Goal: Find specific page/section: Find specific page/section

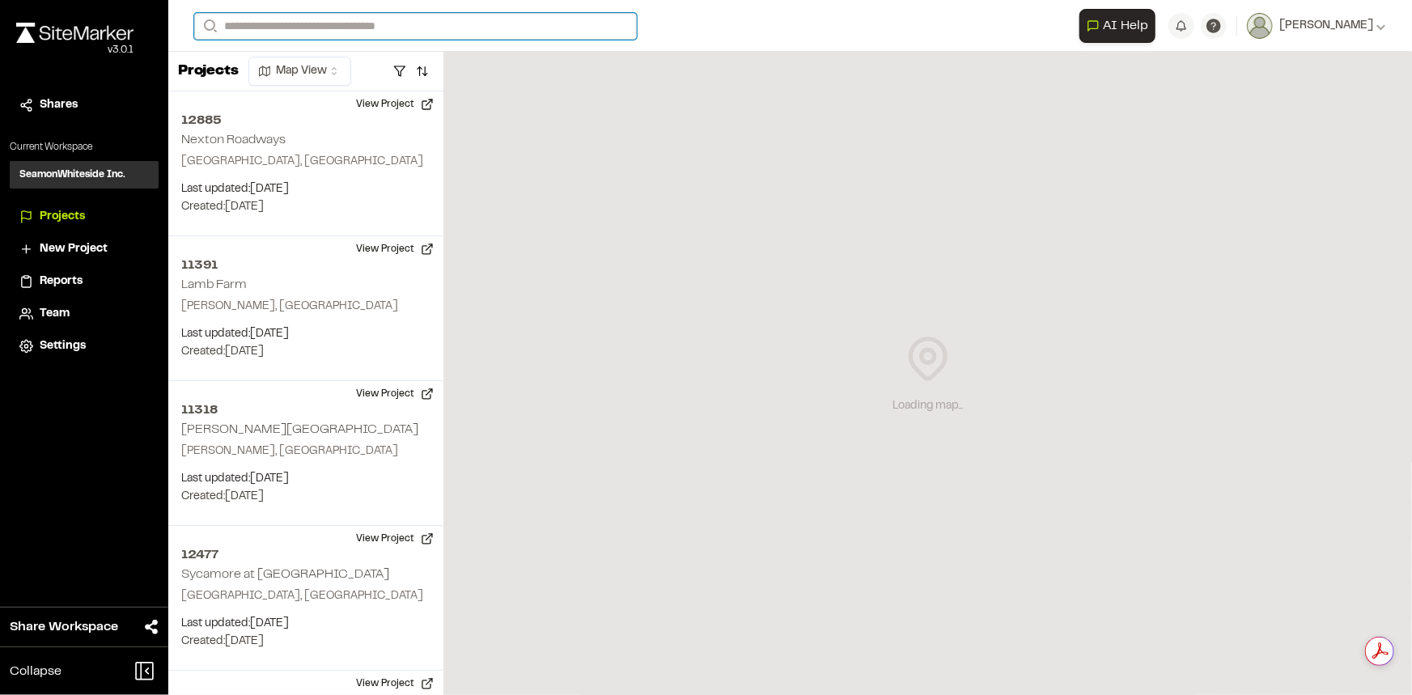
click at [445, 23] on input "Search" at bounding box center [415, 26] width 443 height 27
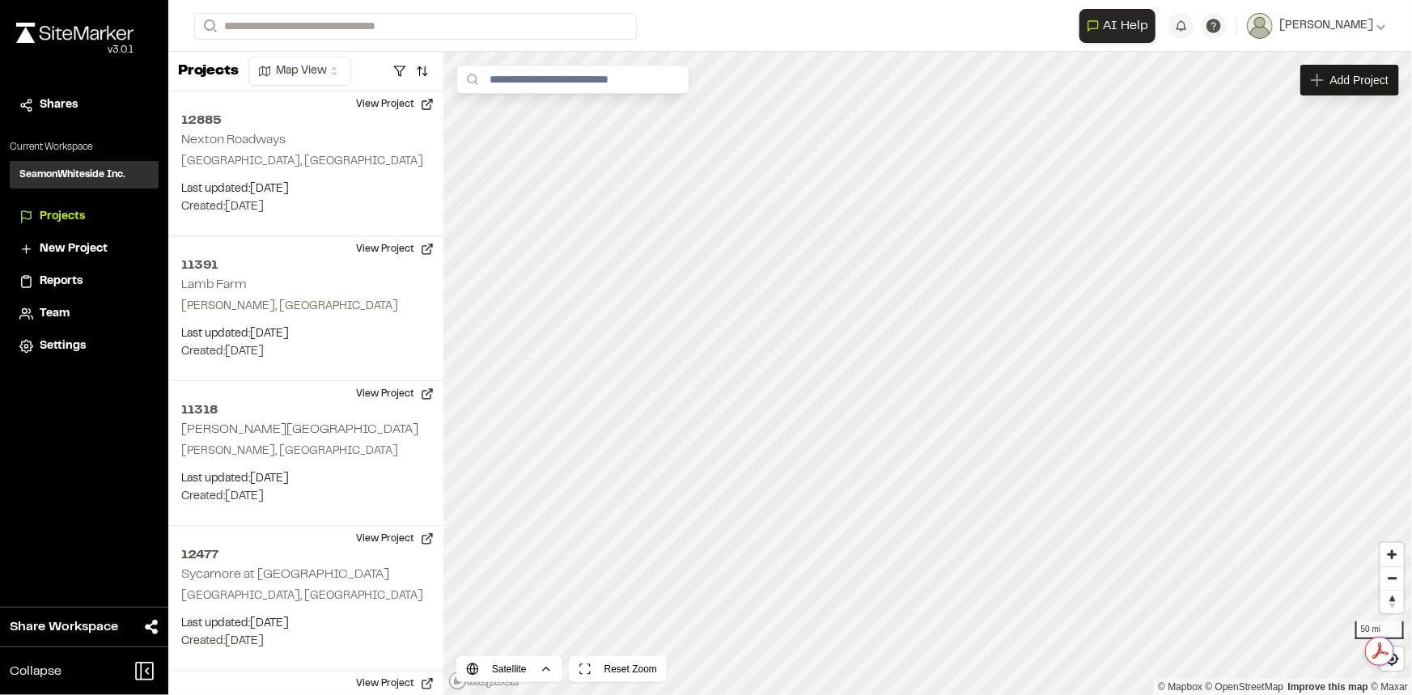
click at [361, 84] on p "[STREET_ADDRESS] Storage" at bounding box center [357, 86] width 305 height 19
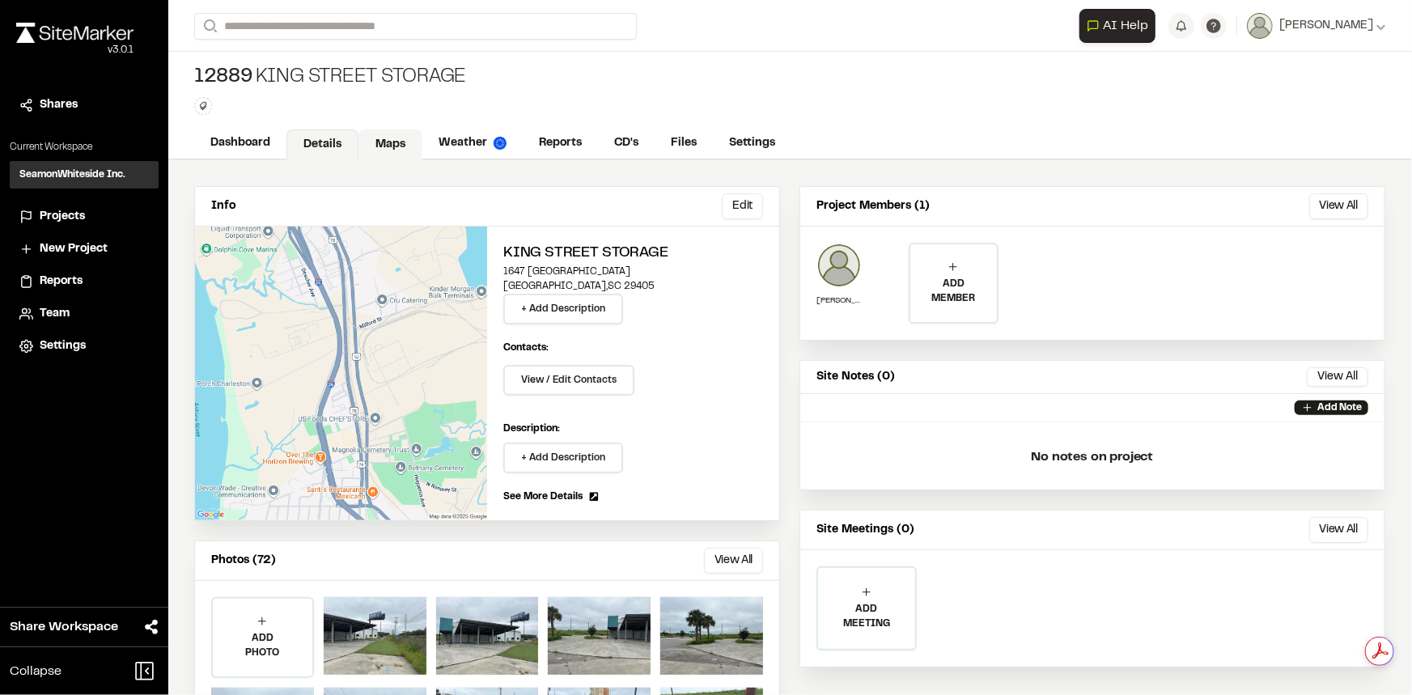
click at [388, 138] on link "Maps" at bounding box center [391, 144] width 64 height 31
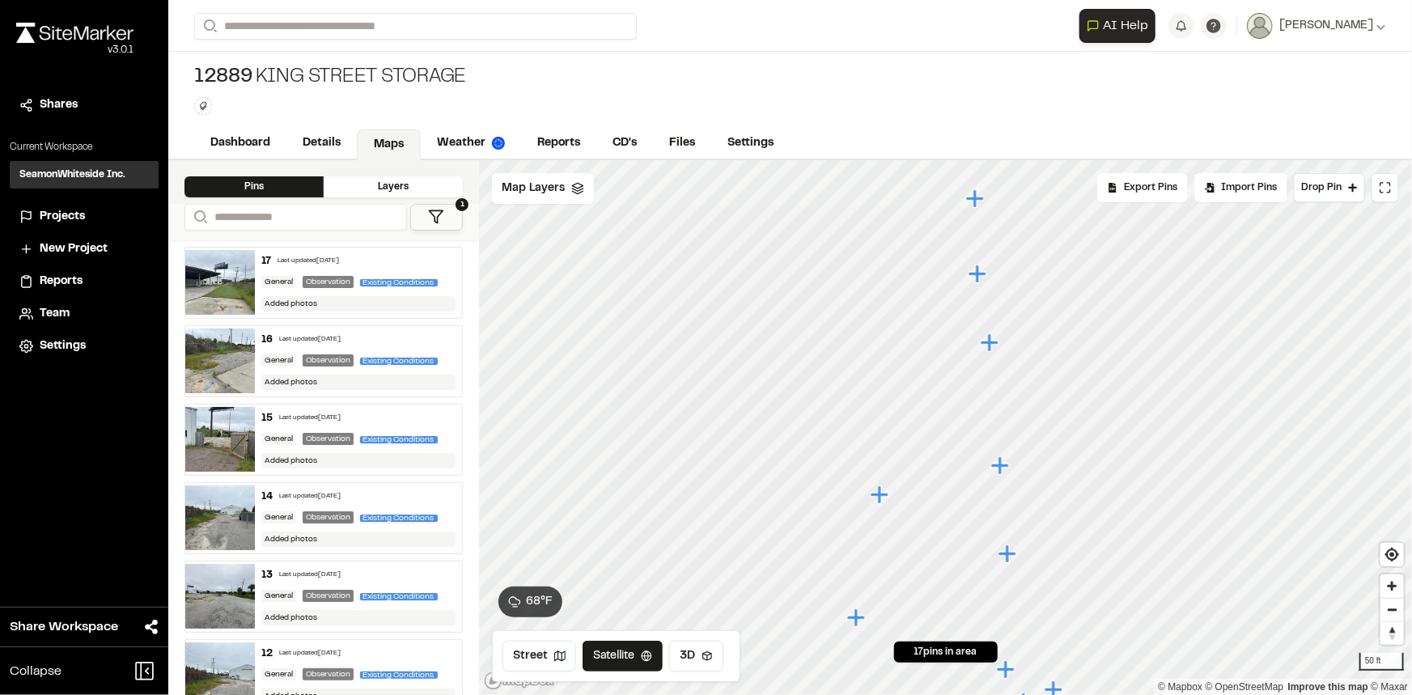
click at [988, 346] on icon "Map marker" at bounding box center [990, 342] width 18 height 18
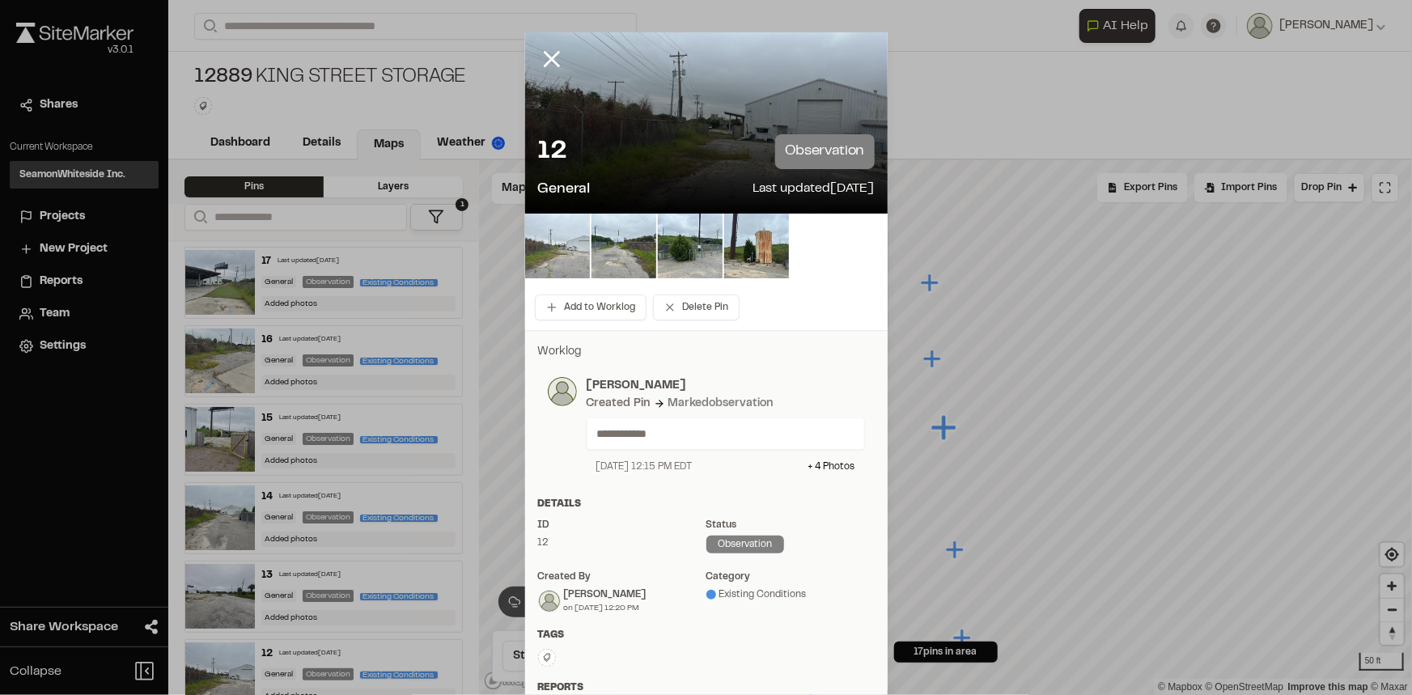
click at [550, 259] on img at bounding box center [557, 246] width 65 height 65
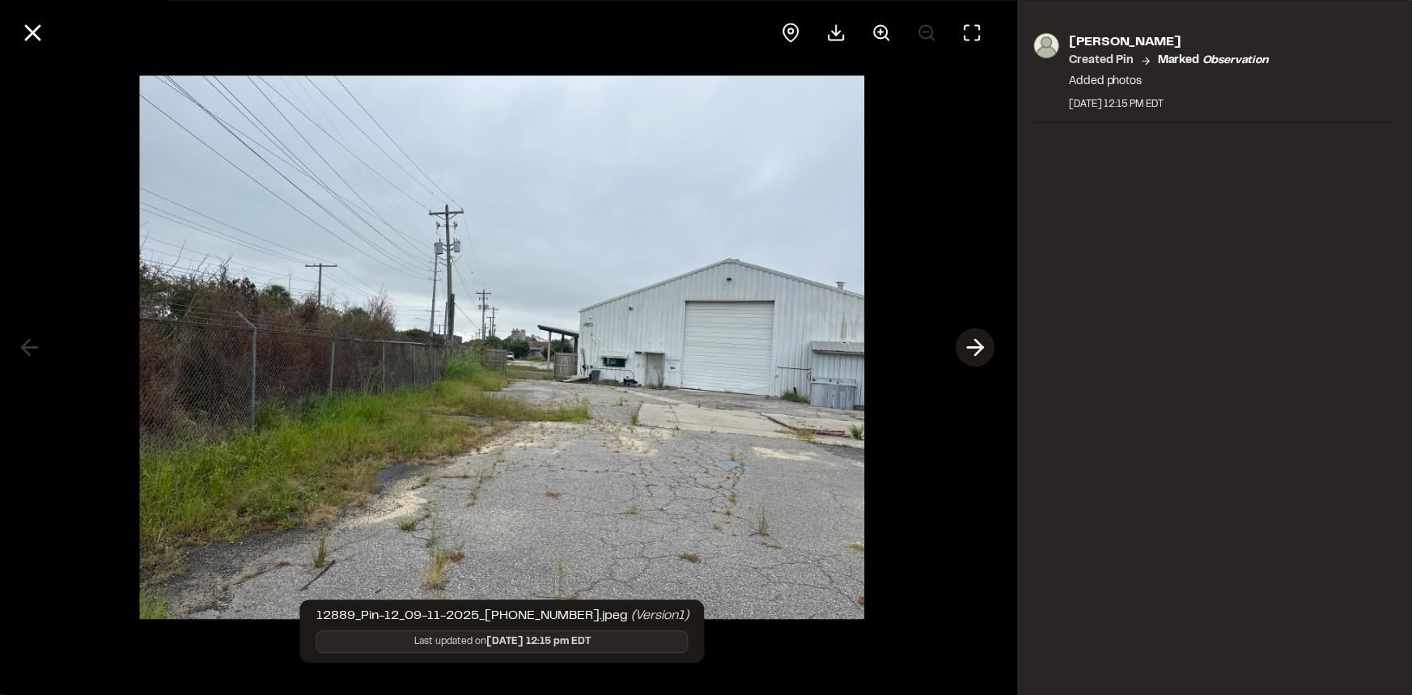
click at [971, 343] on icon at bounding box center [976, 348] width 26 height 28
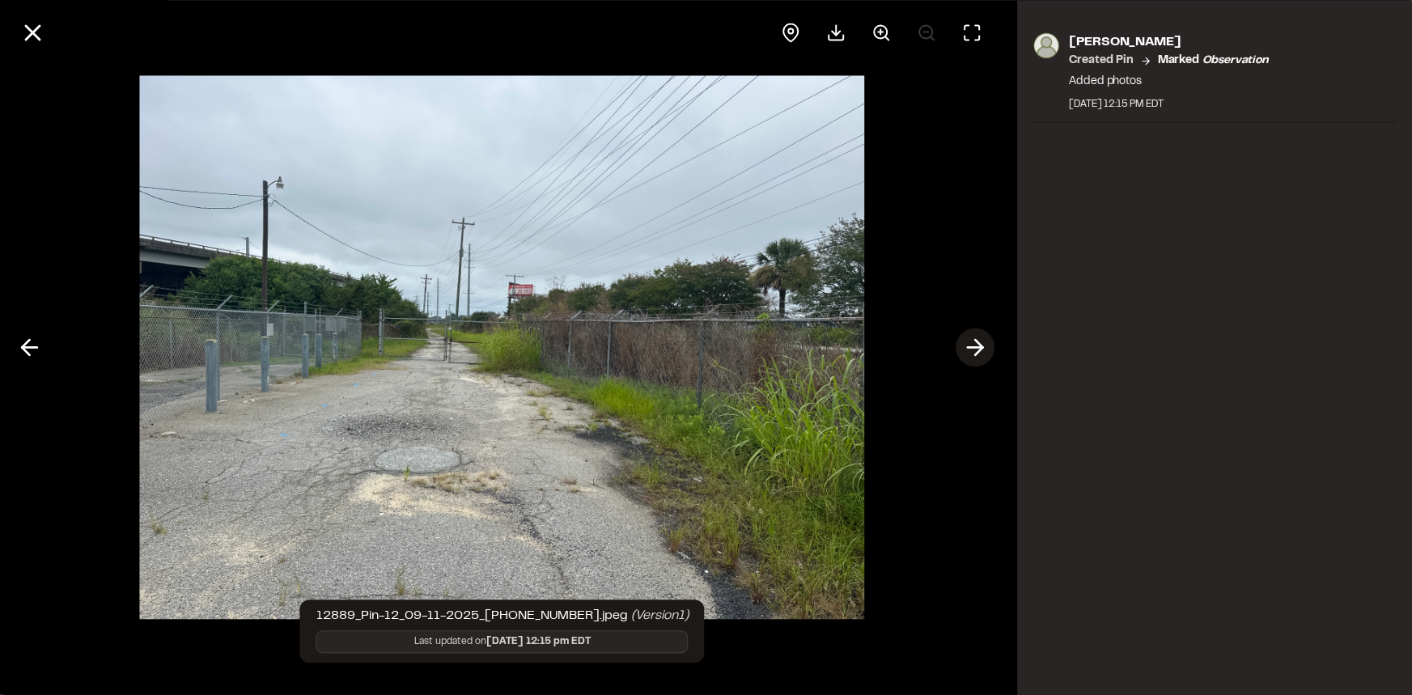
click at [971, 343] on icon at bounding box center [976, 348] width 26 height 28
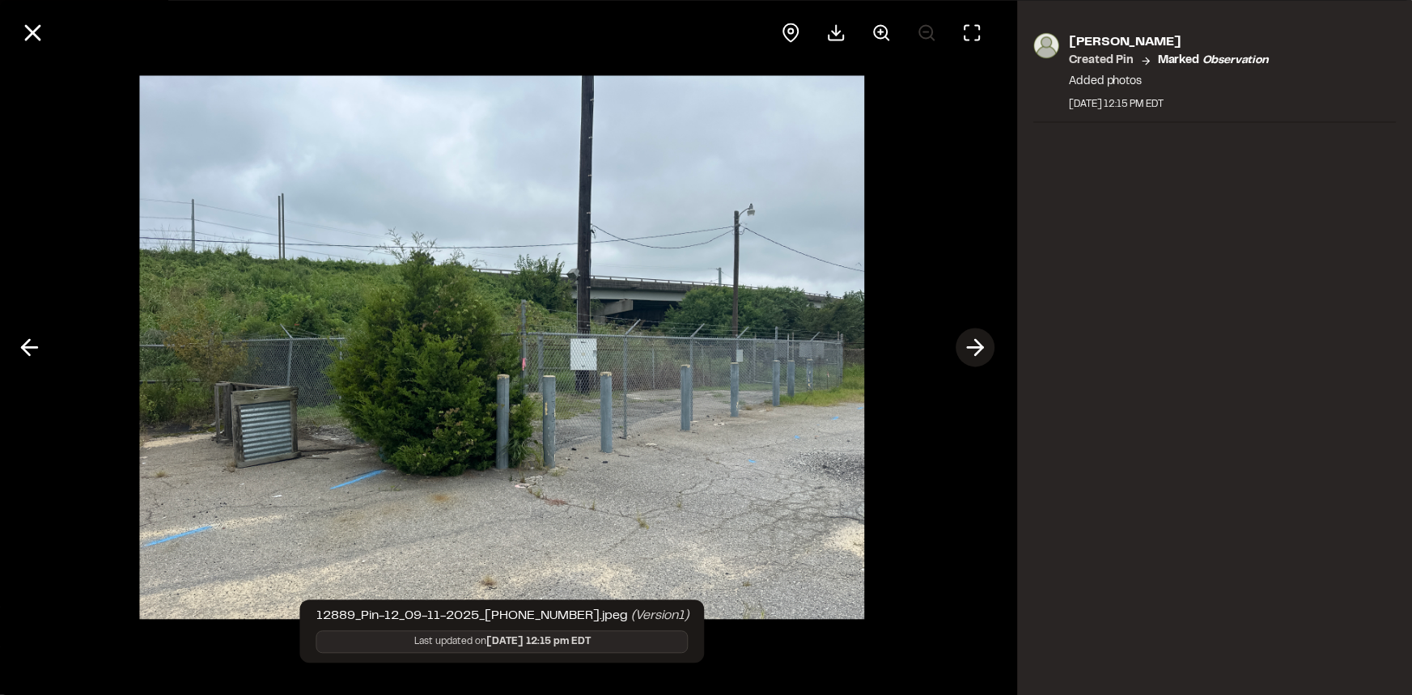
click at [972, 351] on icon at bounding box center [976, 348] width 26 height 28
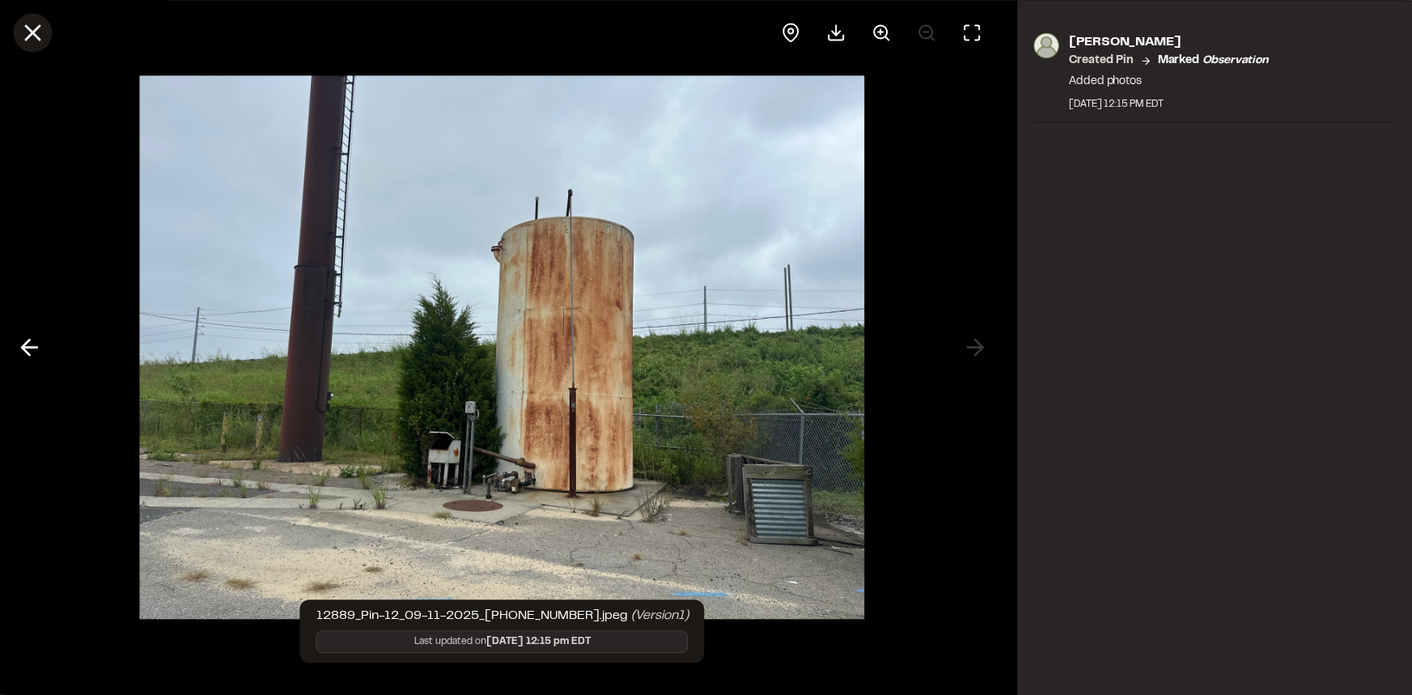
click at [42, 42] on icon at bounding box center [33, 33] width 28 height 28
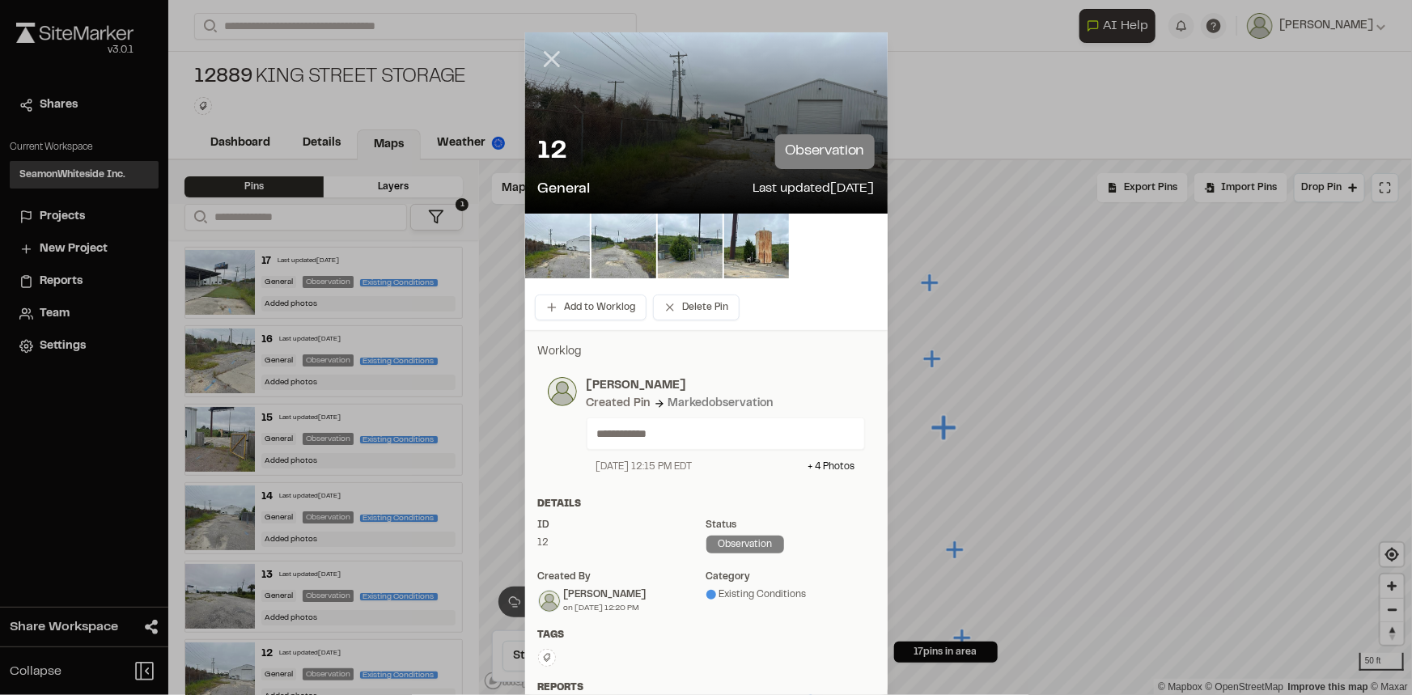
click at [545, 53] on line at bounding box center [552, 60] width 14 height 14
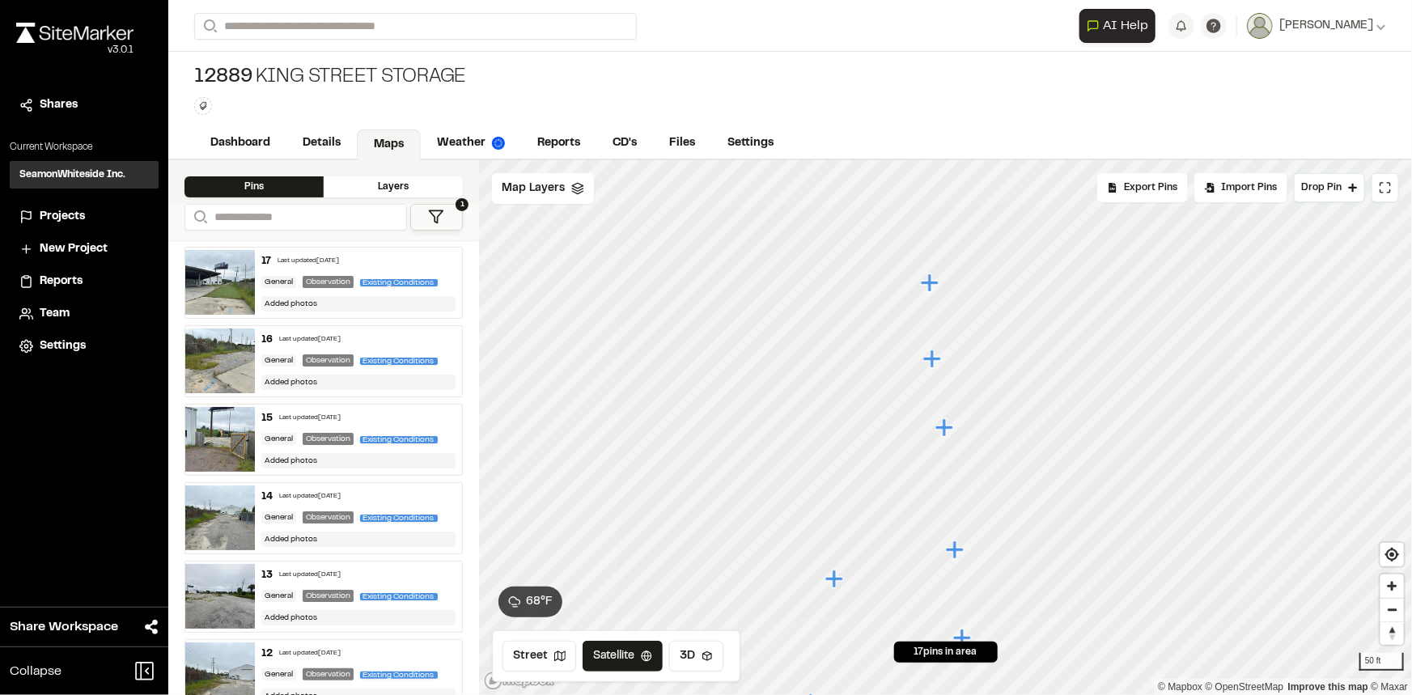
click at [936, 285] on icon "Map marker" at bounding box center [931, 283] width 21 height 21
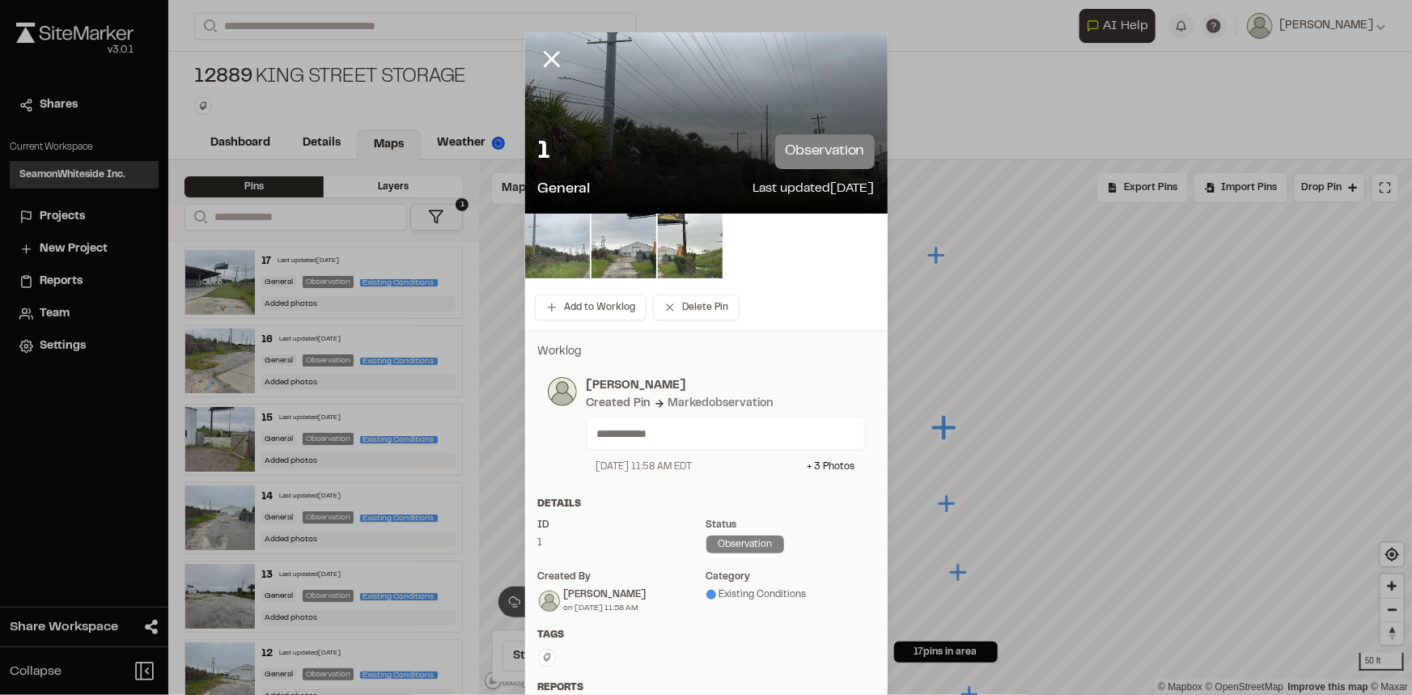
click at [570, 252] on img at bounding box center [557, 246] width 65 height 65
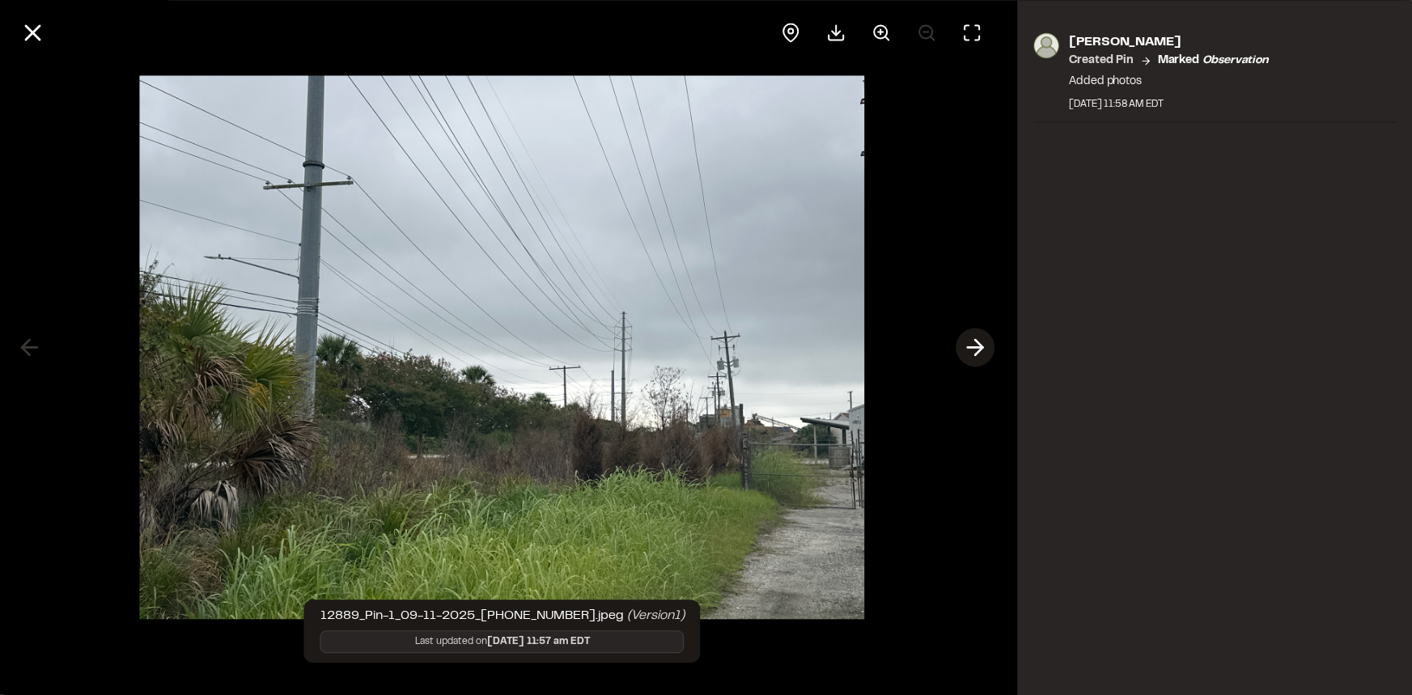
click at [980, 351] on polyline at bounding box center [979, 347] width 7 height 15
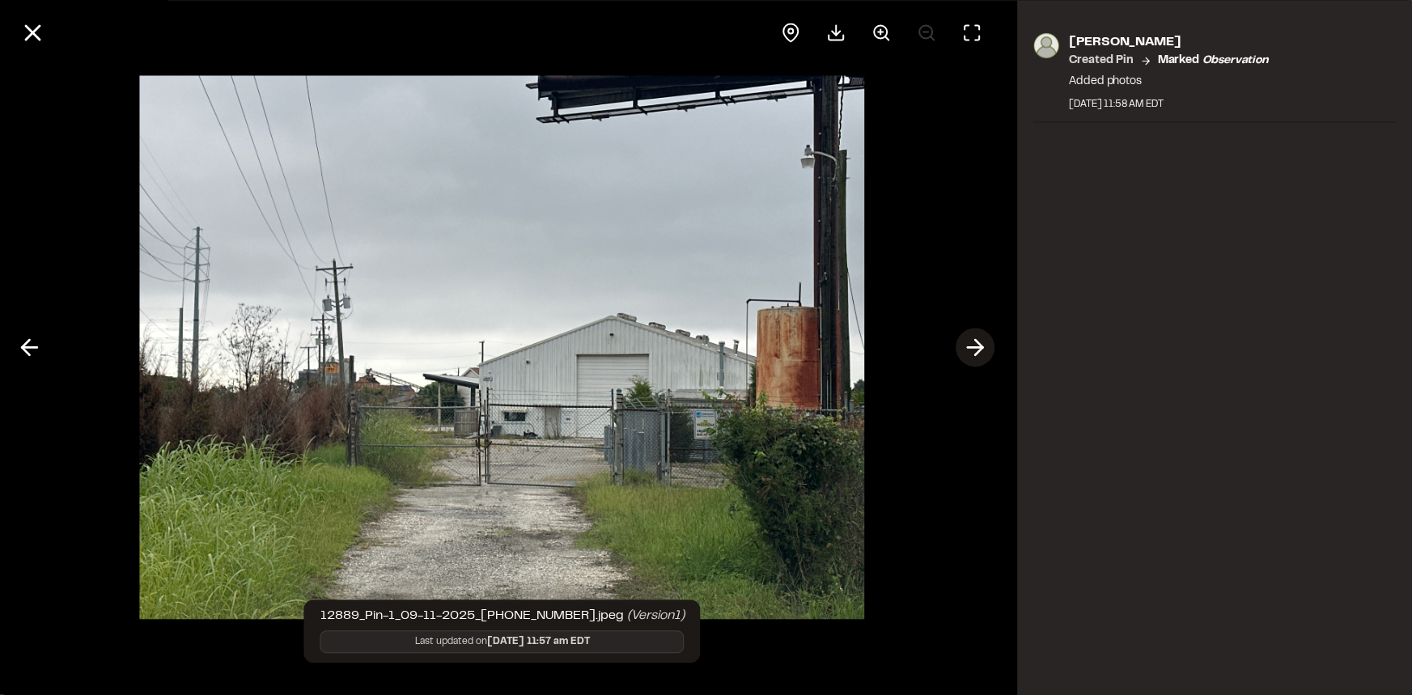
click at [974, 350] on icon at bounding box center [976, 348] width 26 height 28
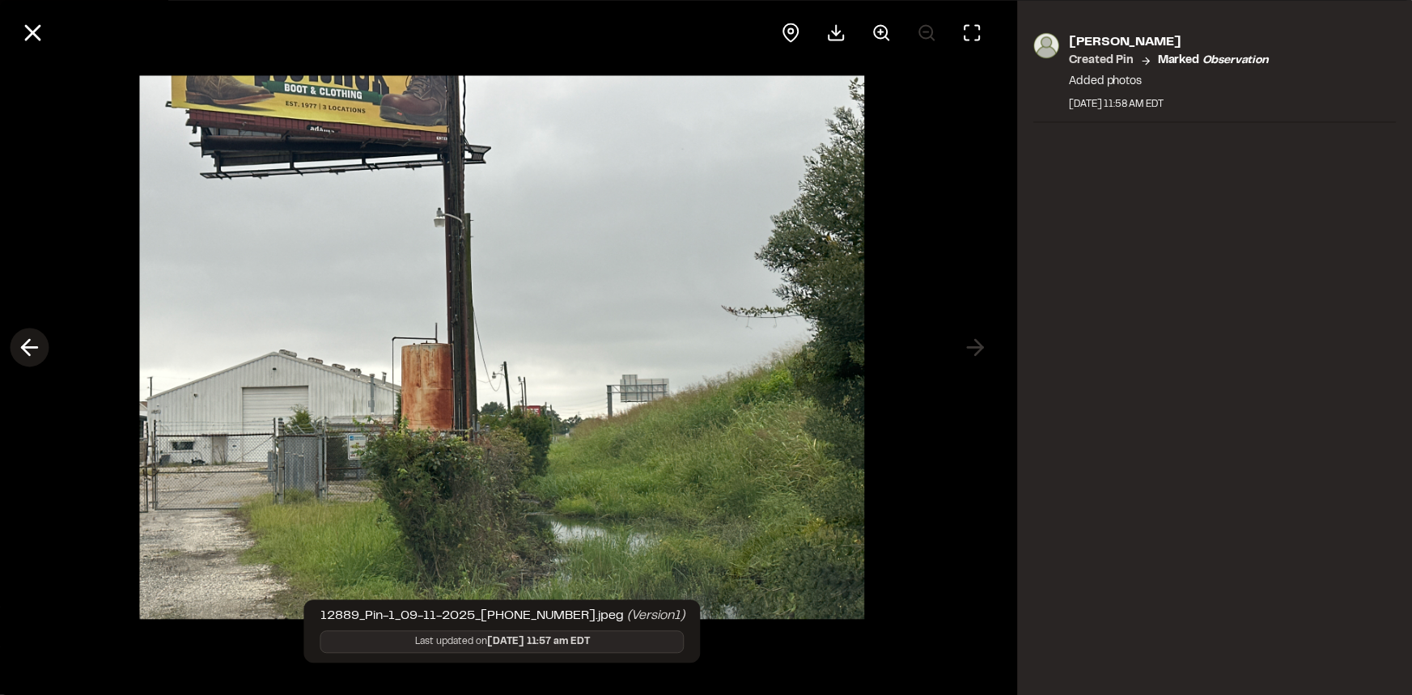
click at [16, 347] on icon at bounding box center [29, 348] width 26 height 28
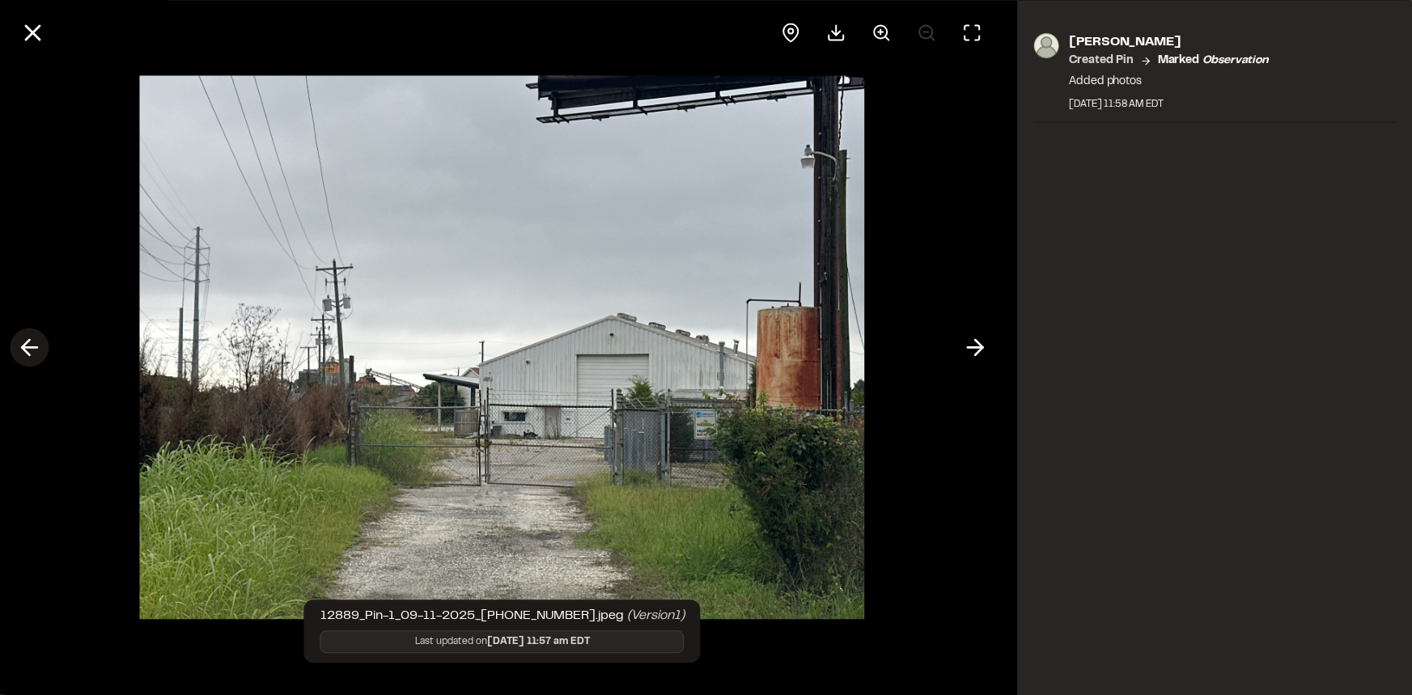
click at [16, 345] on icon at bounding box center [29, 348] width 26 height 28
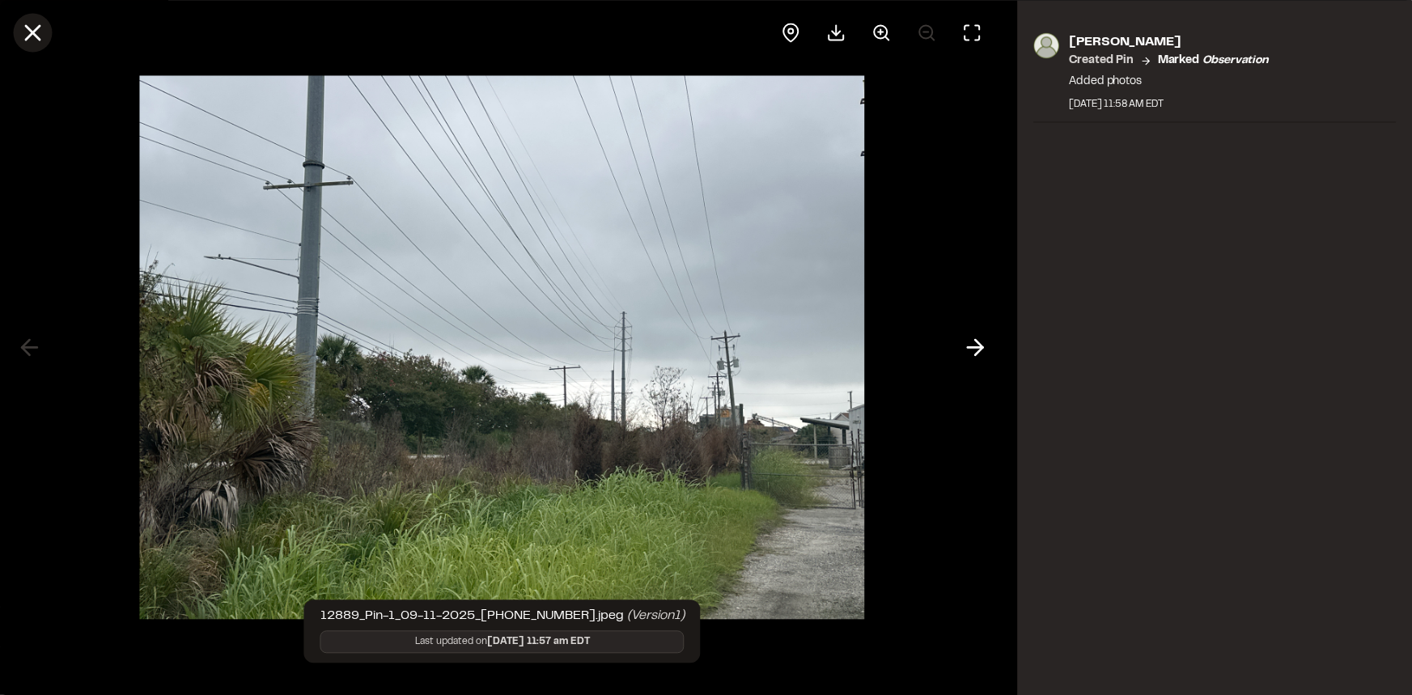
click at [35, 40] on icon at bounding box center [33, 33] width 28 height 28
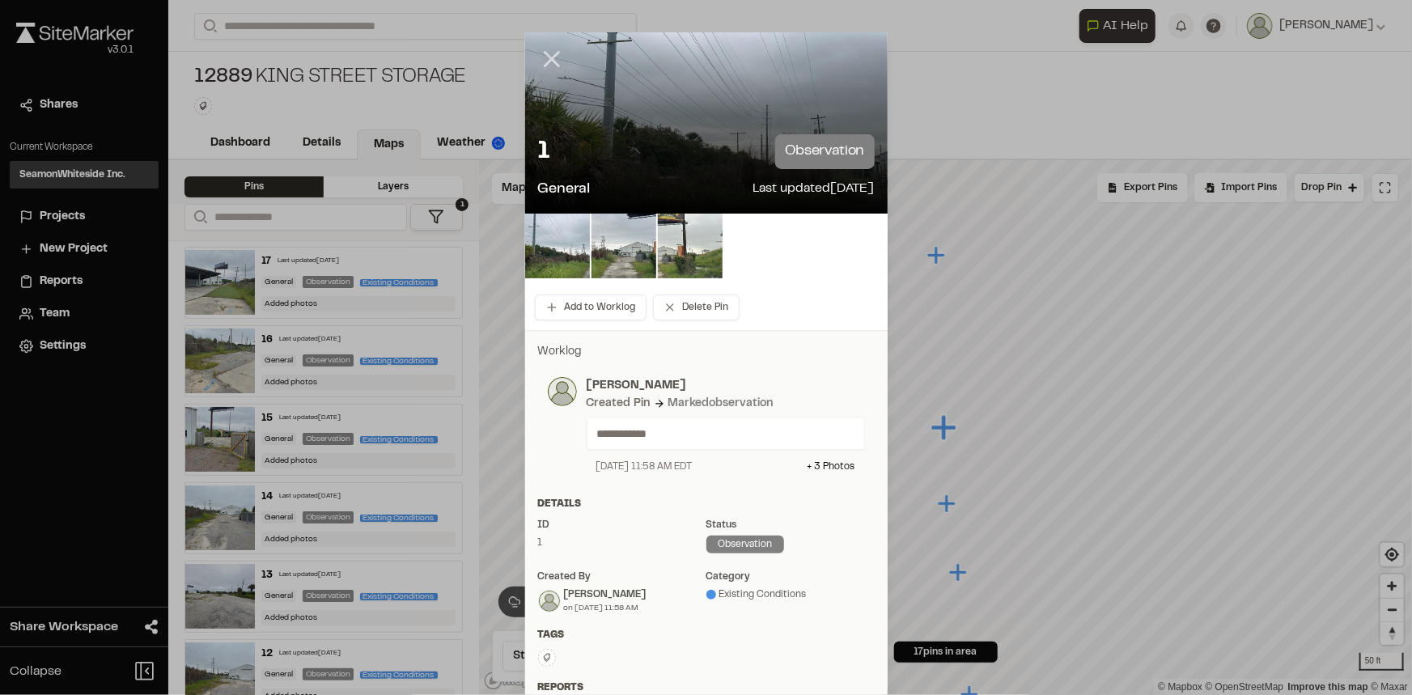
click at [550, 57] on icon at bounding box center [552, 59] width 28 height 28
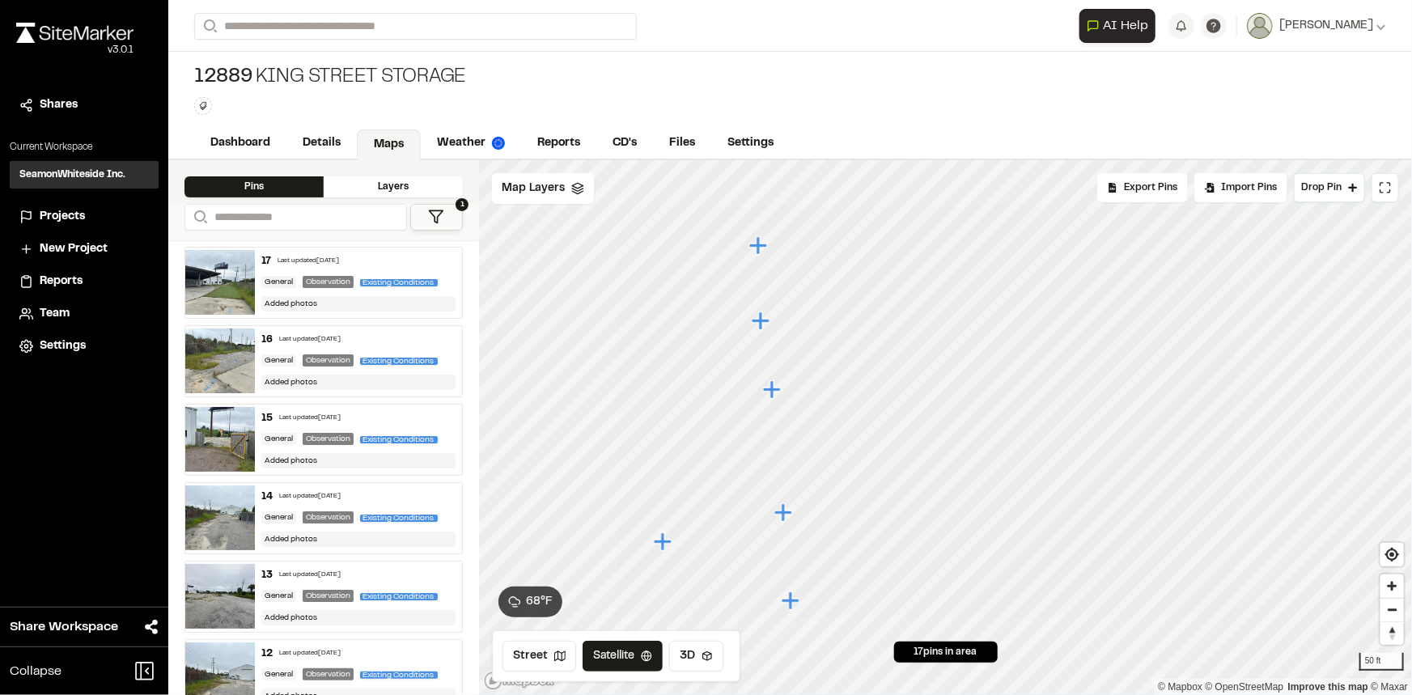
click at [783, 517] on icon "Map marker" at bounding box center [784, 512] width 18 height 18
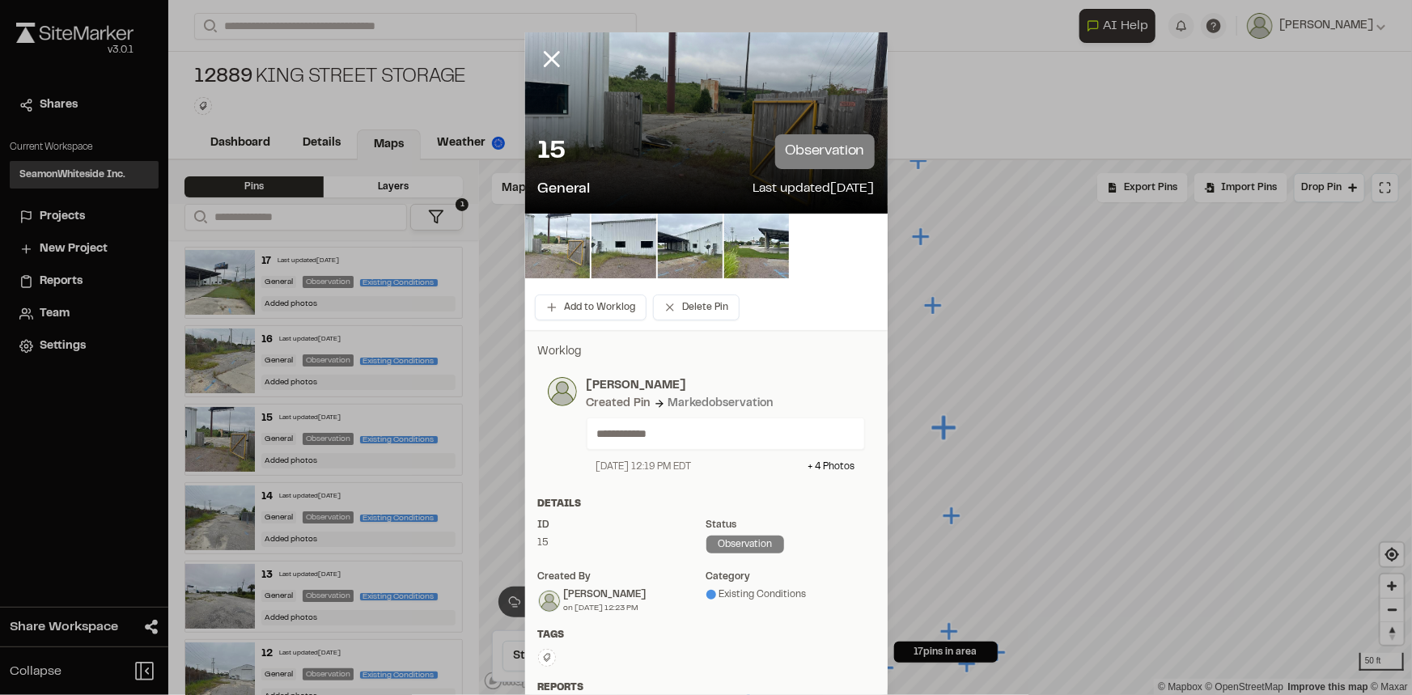
click at [567, 258] on img at bounding box center [557, 246] width 65 height 65
